Goal: Find specific page/section: Find specific page/section

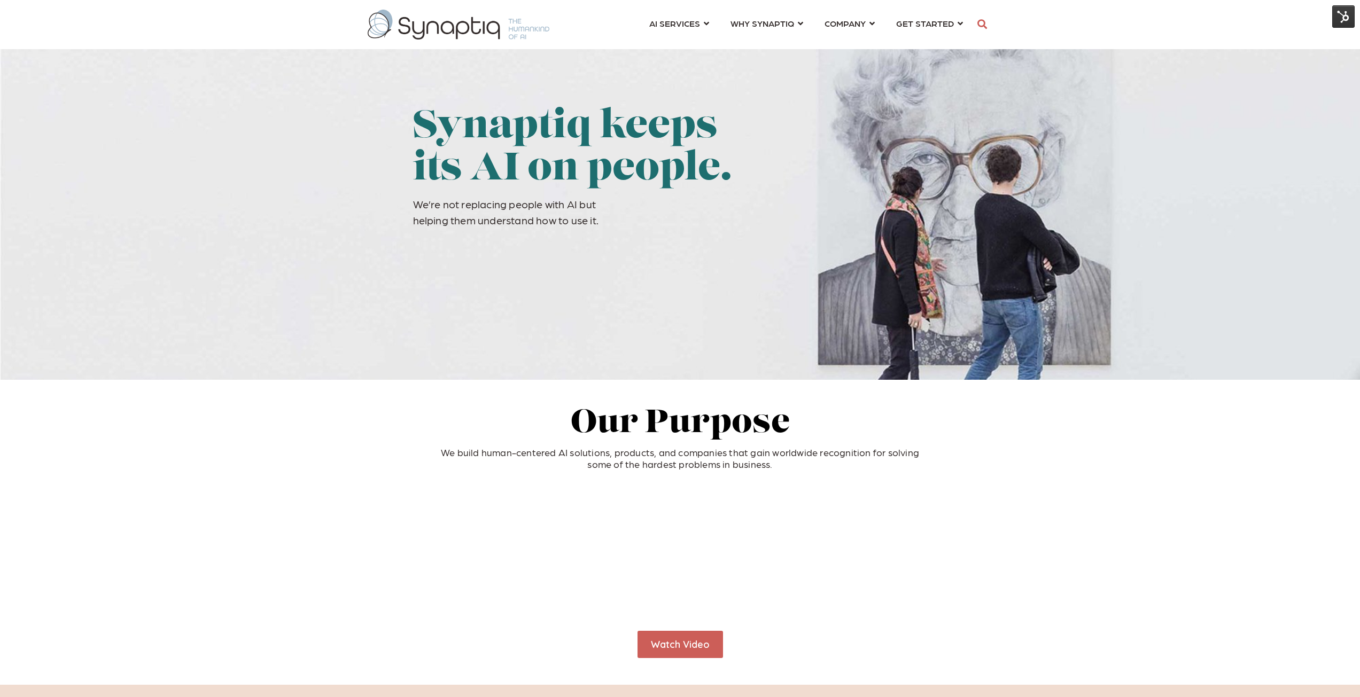
click at [1338, 12] on img at bounding box center [1343, 16] width 22 height 22
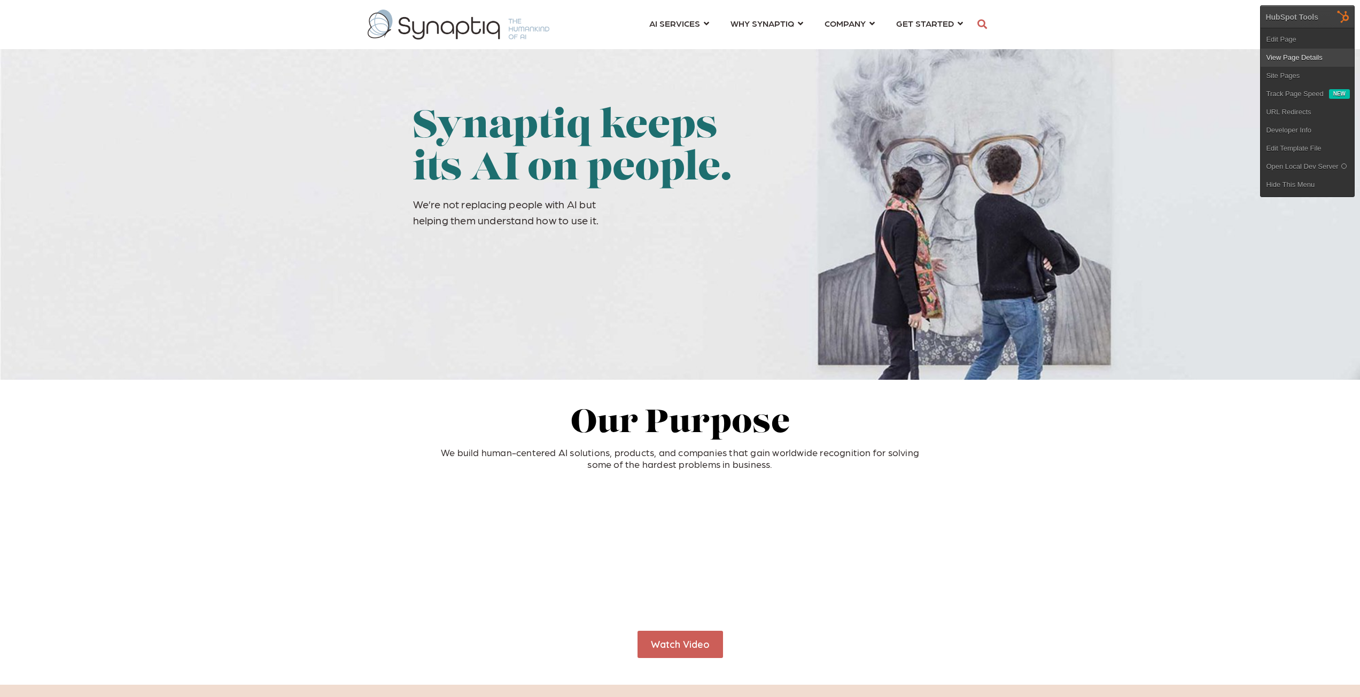
click at [1295, 52] on link "View Page Details" at bounding box center [1308, 58] width 94 height 18
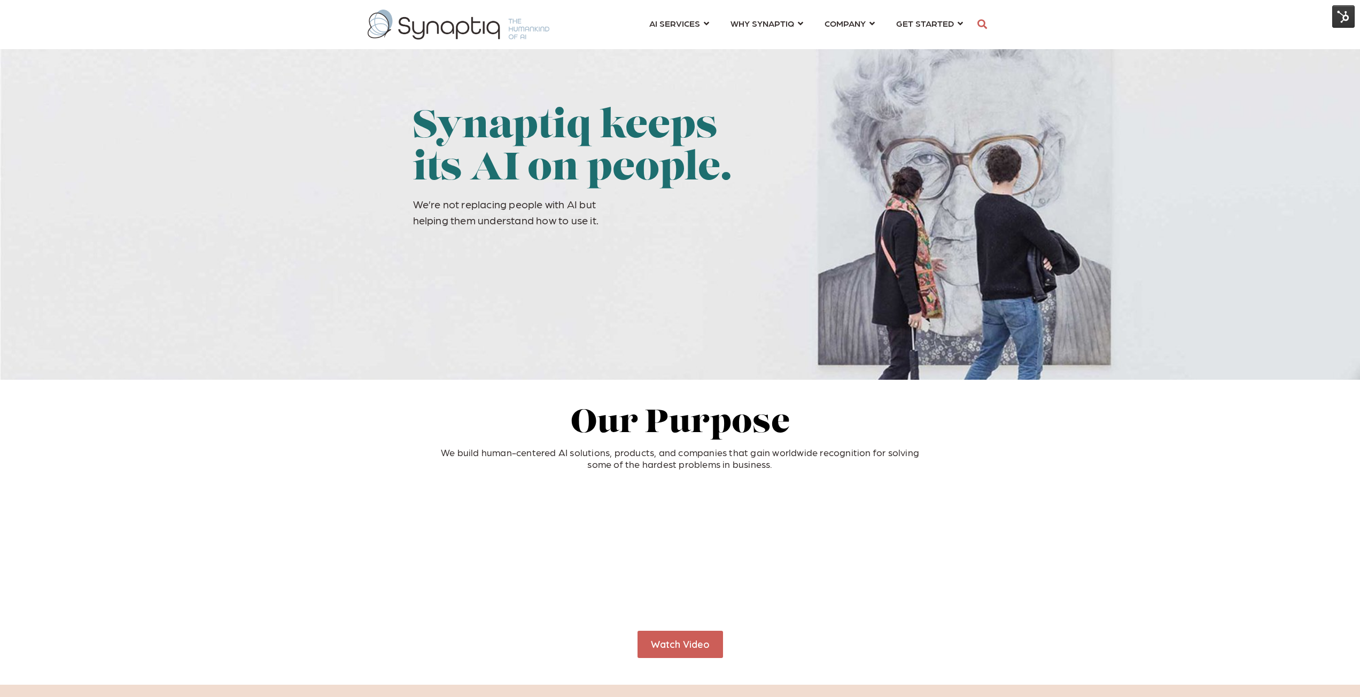
click at [1341, 17] on img at bounding box center [1343, 16] width 22 height 22
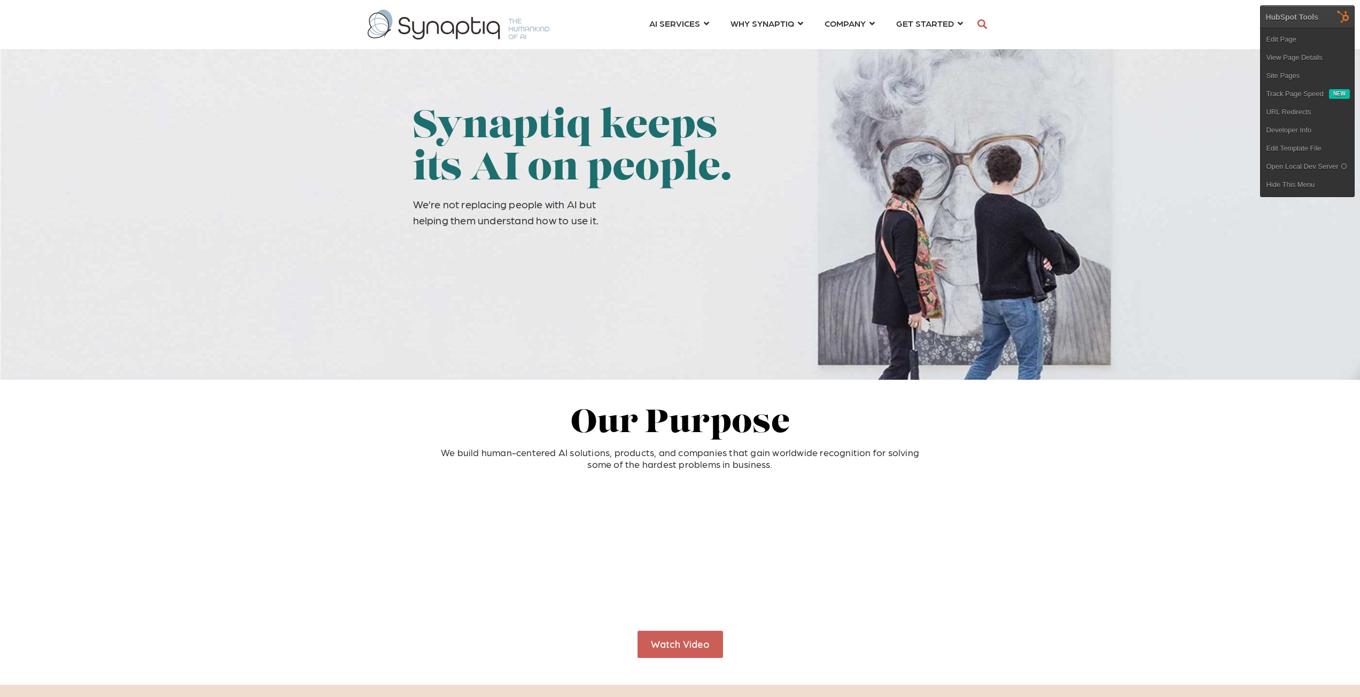
click at [1280, 40] on link "Edit Page" at bounding box center [1308, 39] width 94 height 18
